Goal: Task Accomplishment & Management: Use online tool/utility

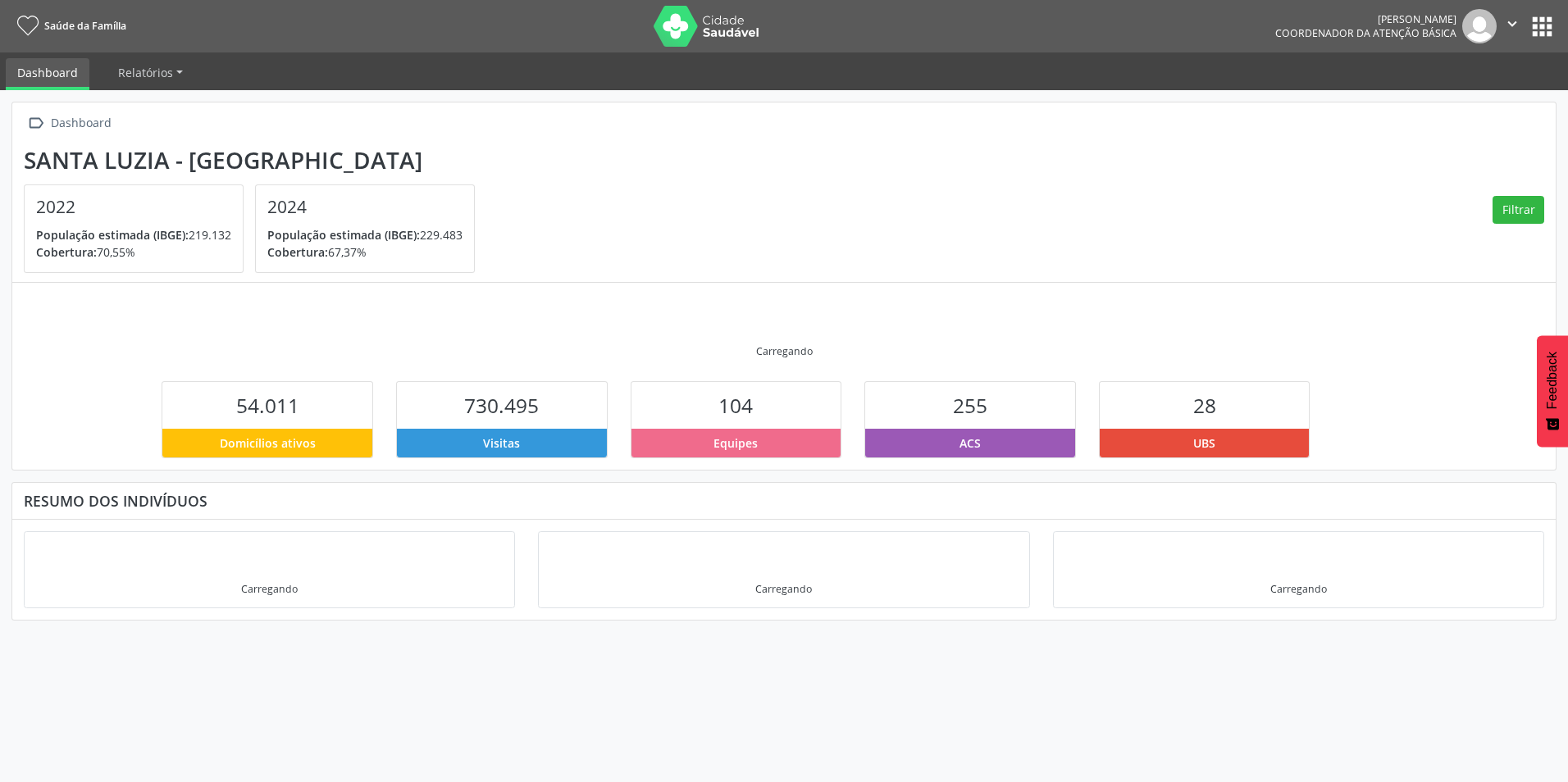
click at [1544, 25] on button "apps" at bounding box center [1541, 26] width 28 height 28
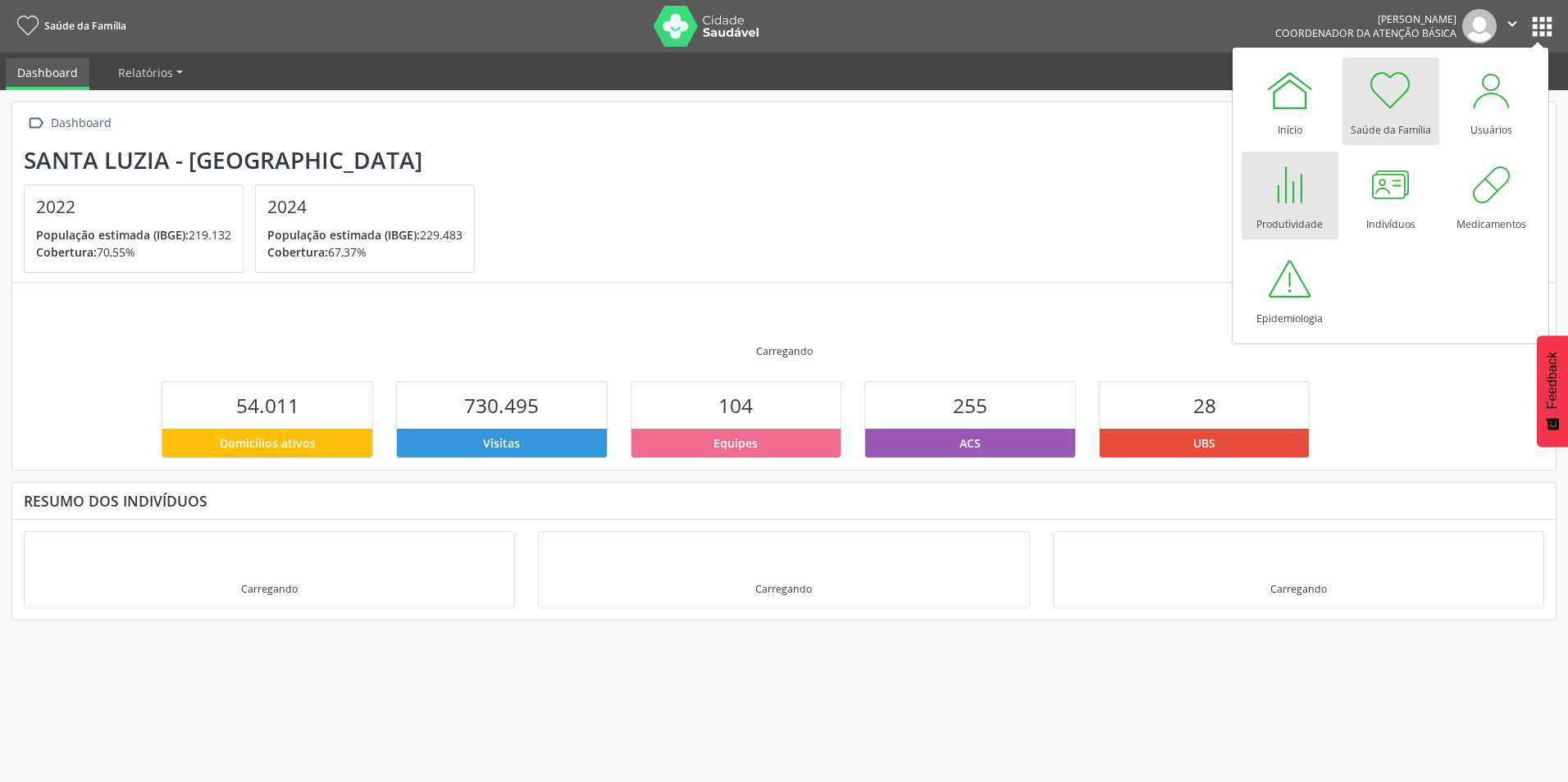
click at [1283, 202] on div at bounding box center [1290, 185] width 49 height 49
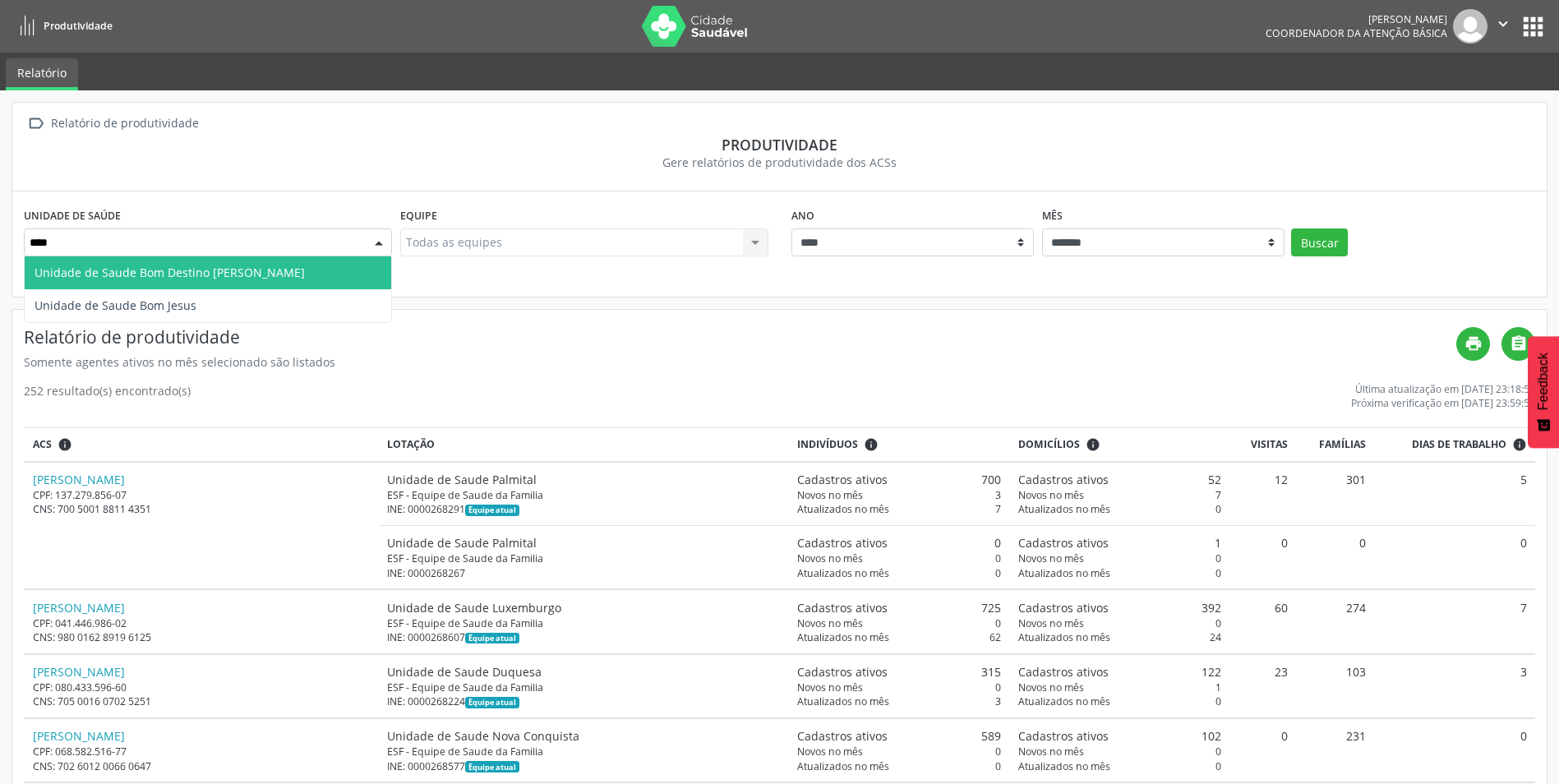
type input "*****"
click at [242, 272] on span "Unidade de Saude Bom Jesus" at bounding box center [208, 273] width 367 height 33
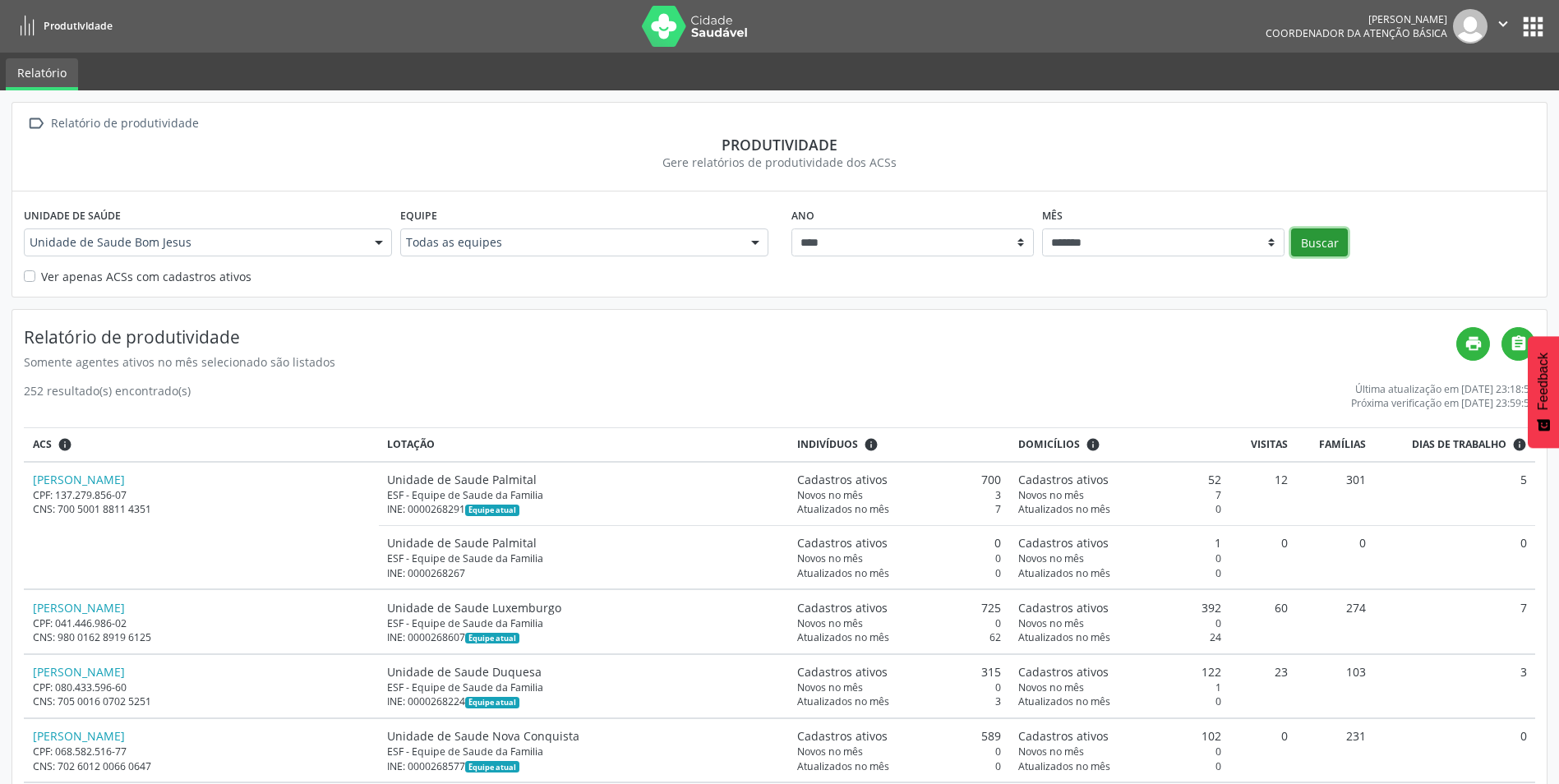
click at [1328, 237] on button "Buscar" at bounding box center [1320, 242] width 57 height 28
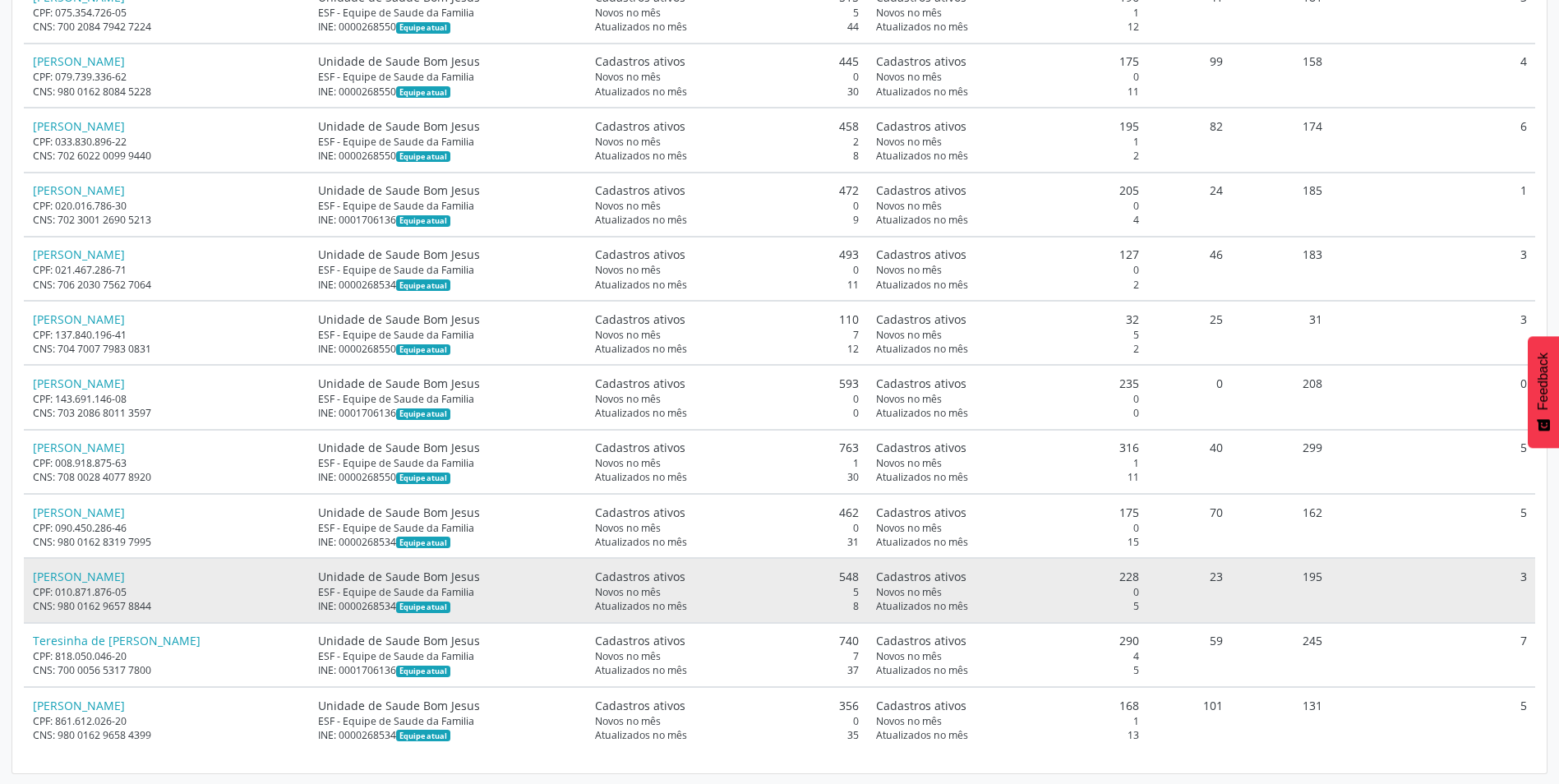
scroll to position [678, 0]
click at [125, 577] on link "[PERSON_NAME]" at bounding box center [79, 575] width 92 height 16
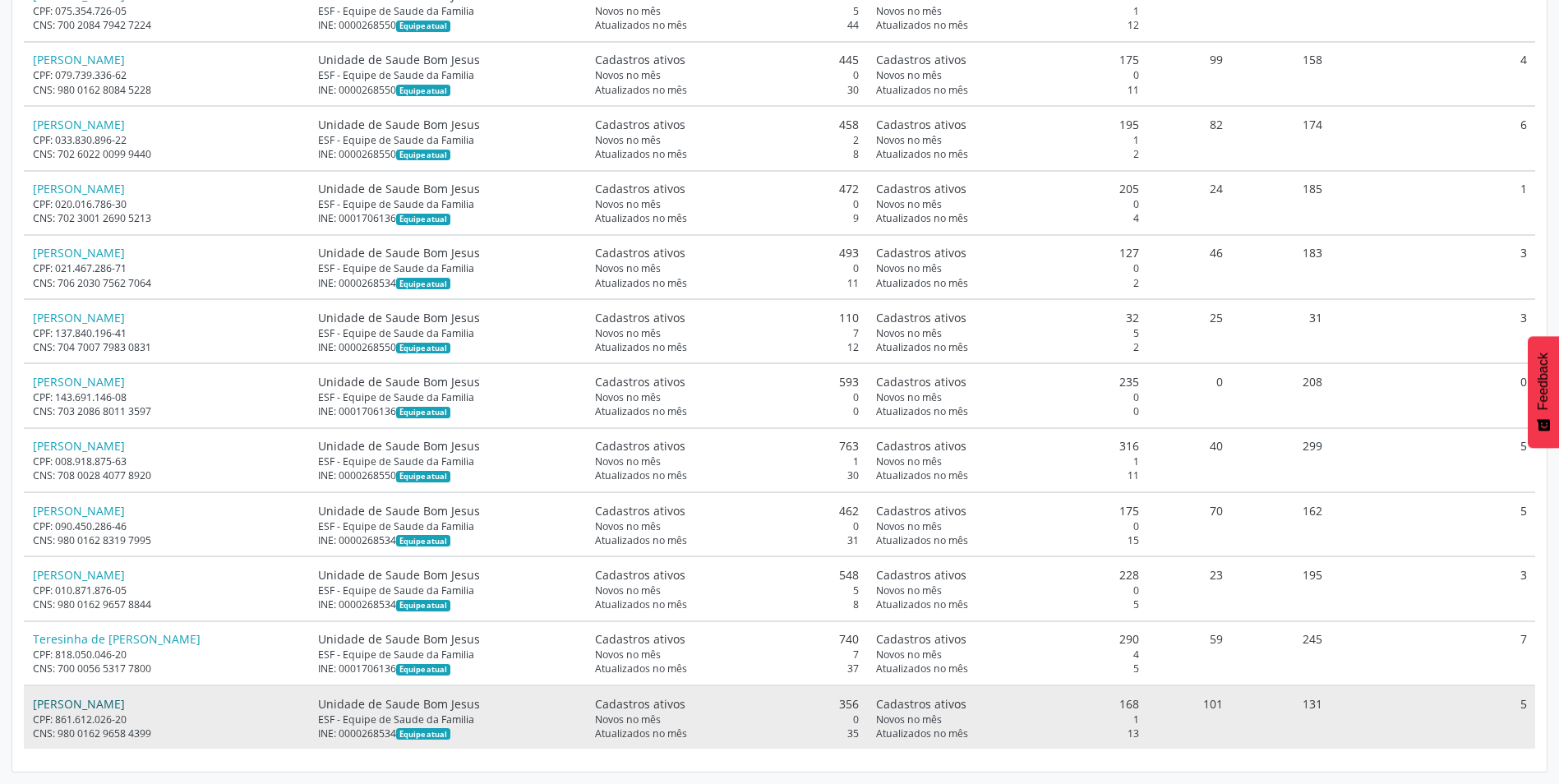
click at [125, 703] on link "[PERSON_NAME]" at bounding box center [79, 703] width 92 height 16
